Goal: Register for event/course

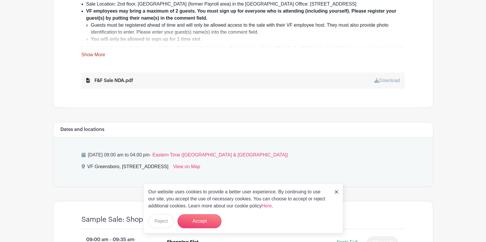
scroll to position [293, 0]
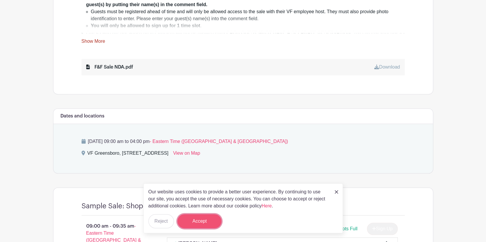
click at [196, 221] on button "Accept" at bounding box center [199, 221] width 44 height 14
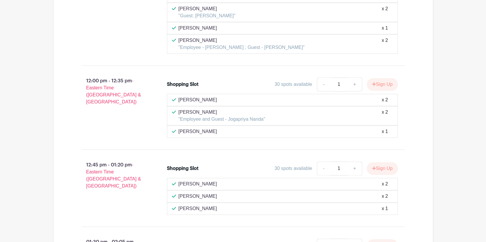
scroll to position [1894, 0]
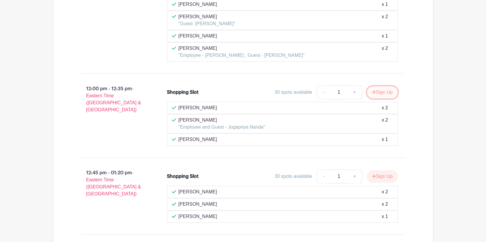
click at [386, 86] on button "Sign Up" at bounding box center [382, 92] width 31 height 12
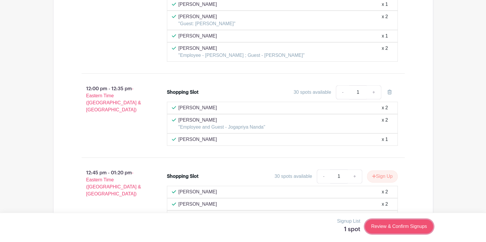
click at [397, 226] on link "Review & Confirm Signups" at bounding box center [399, 226] width 68 height 14
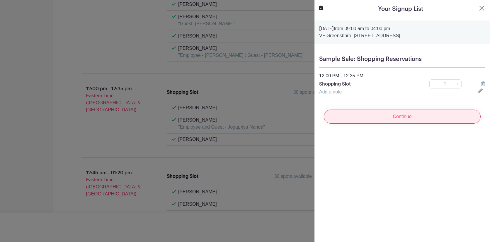
click at [384, 116] on input "Continue" at bounding box center [402, 117] width 157 height 14
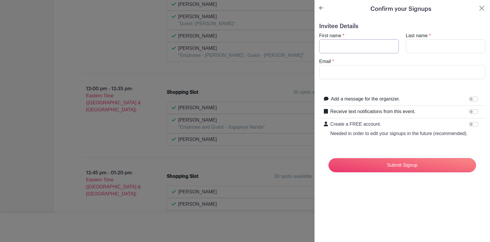
click at [350, 45] on input "First name" at bounding box center [359, 46] width 80 height 14
type input "[PERSON_NAME]"
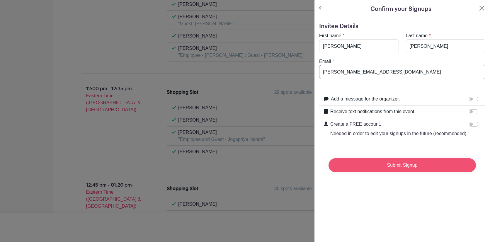
type input "[PERSON_NAME][EMAIL_ADDRESS][DOMAIN_NAME]"
click at [366, 169] on input "Submit Signup" at bounding box center [401, 165] width 147 height 14
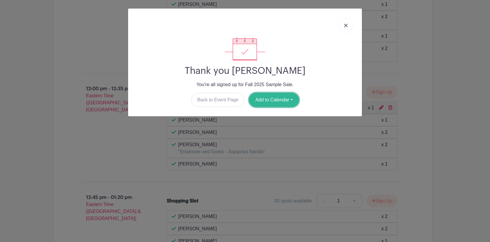
click at [265, 96] on button "Add to Calendar" at bounding box center [274, 100] width 50 height 14
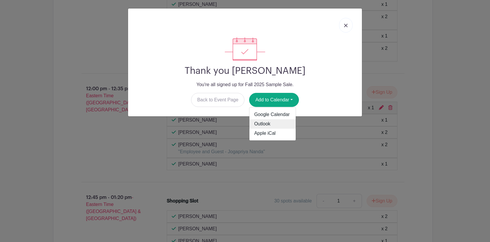
click at [268, 124] on link "Outlook" at bounding box center [272, 124] width 46 height 9
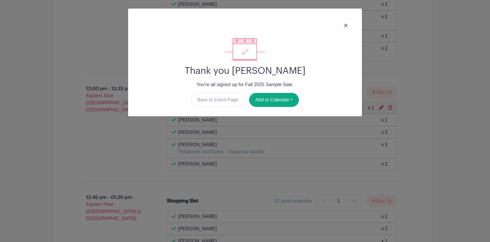
click at [344, 26] on link at bounding box center [345, 25] width 13 height 15
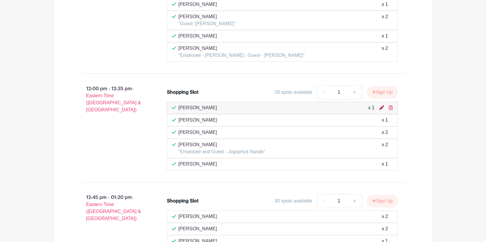
click at [382, 105] on icon at bounding box center [381, 107] width 5 height 5
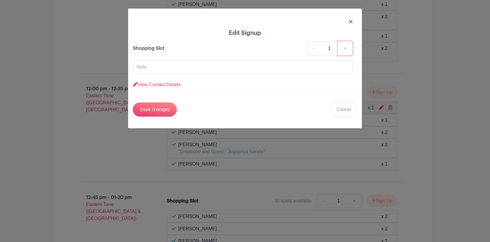
click at [343, 49] on link "+" at bounding box center [345, 48] width 15 height 14
type input "2"
click at [175, 65] on input "text" at bounding box center [243, 67] width 220 height 14
type input "guest"
click at [143, 106] on input "Save changes" at bounding box center [155, 110] width 44 height 14
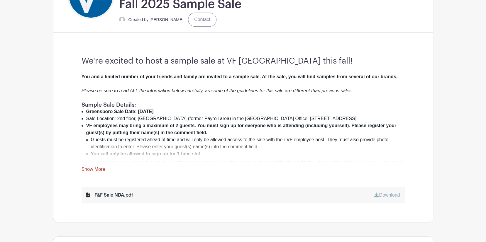
scroll to position [18, 0]
